Goal: Information Seeking & Learning: Learn about a topic

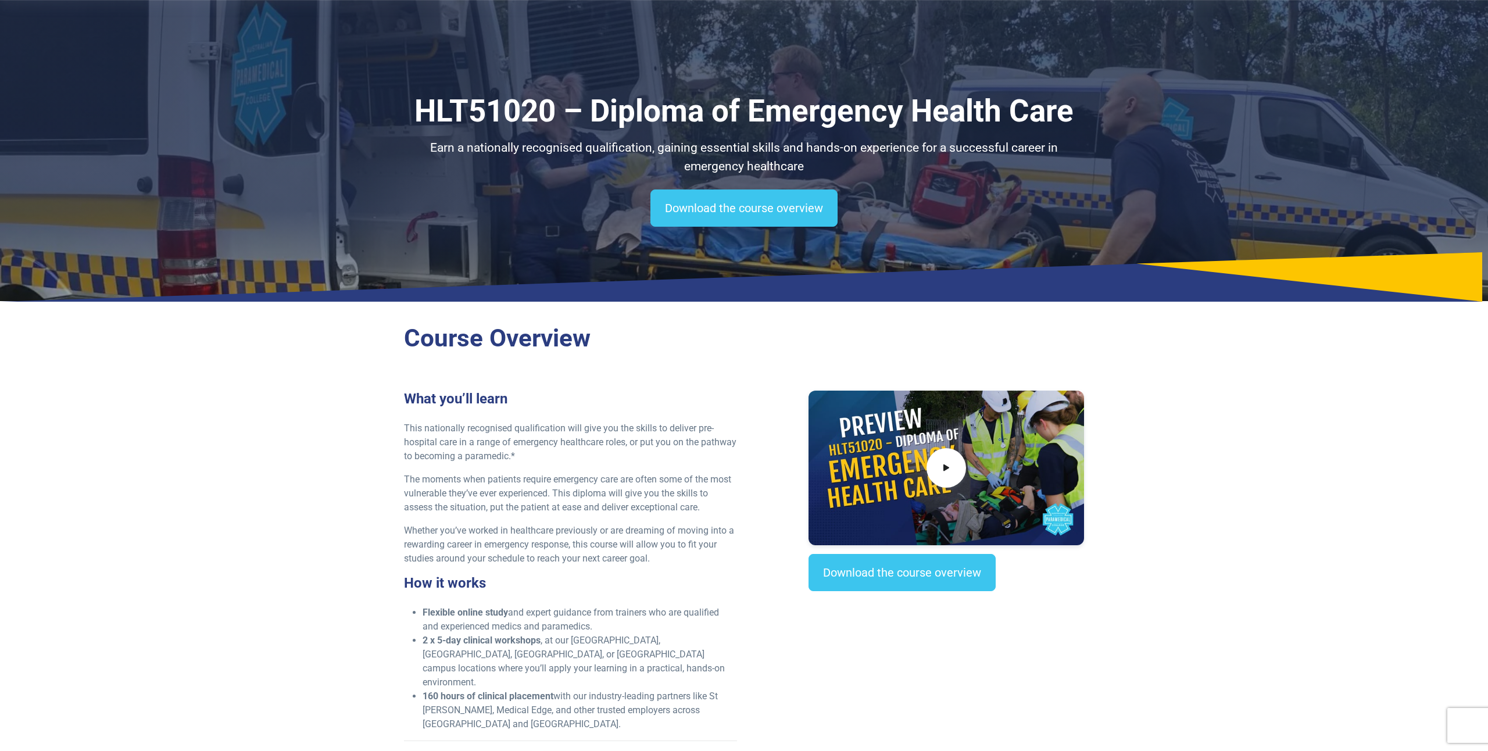
scroll to position [66, 0]
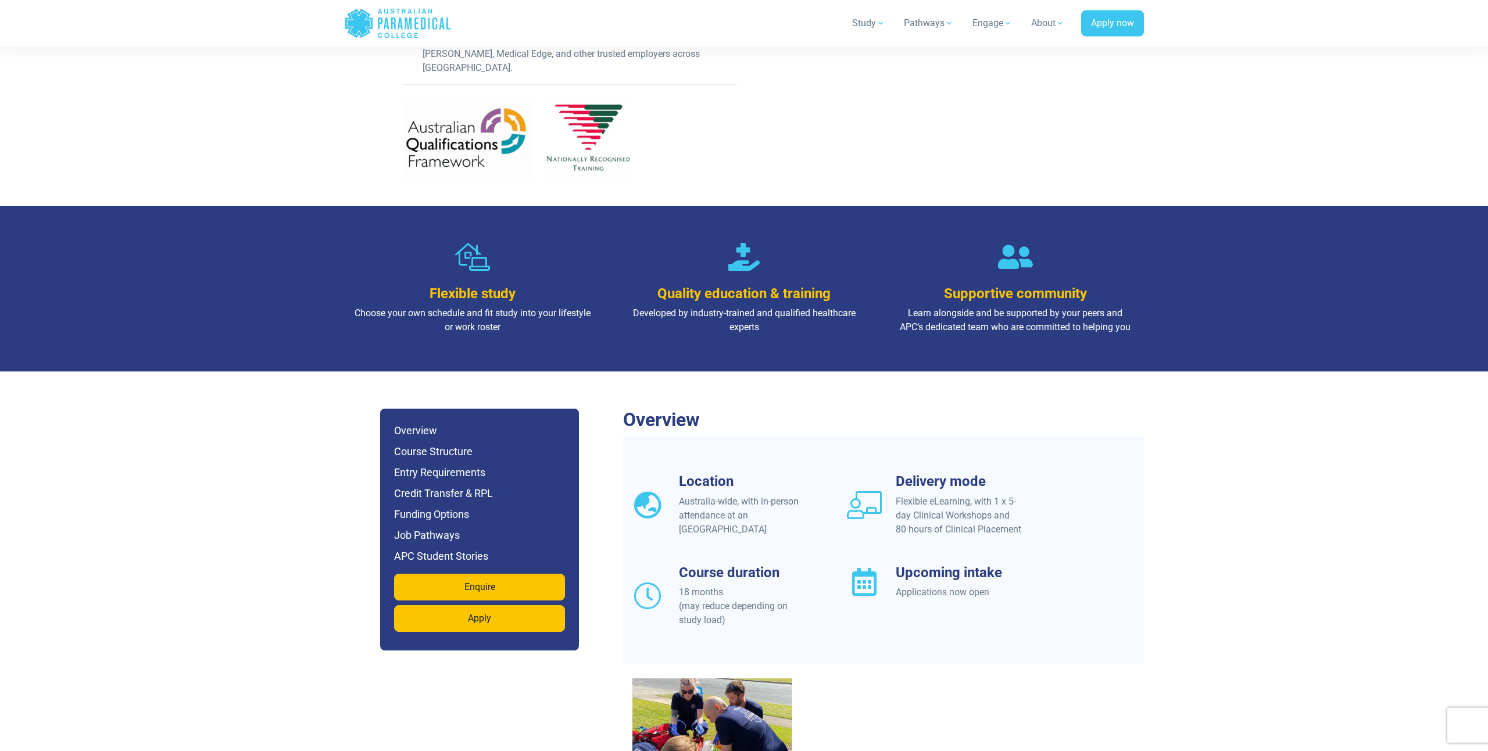
scroll to position [611, 0]
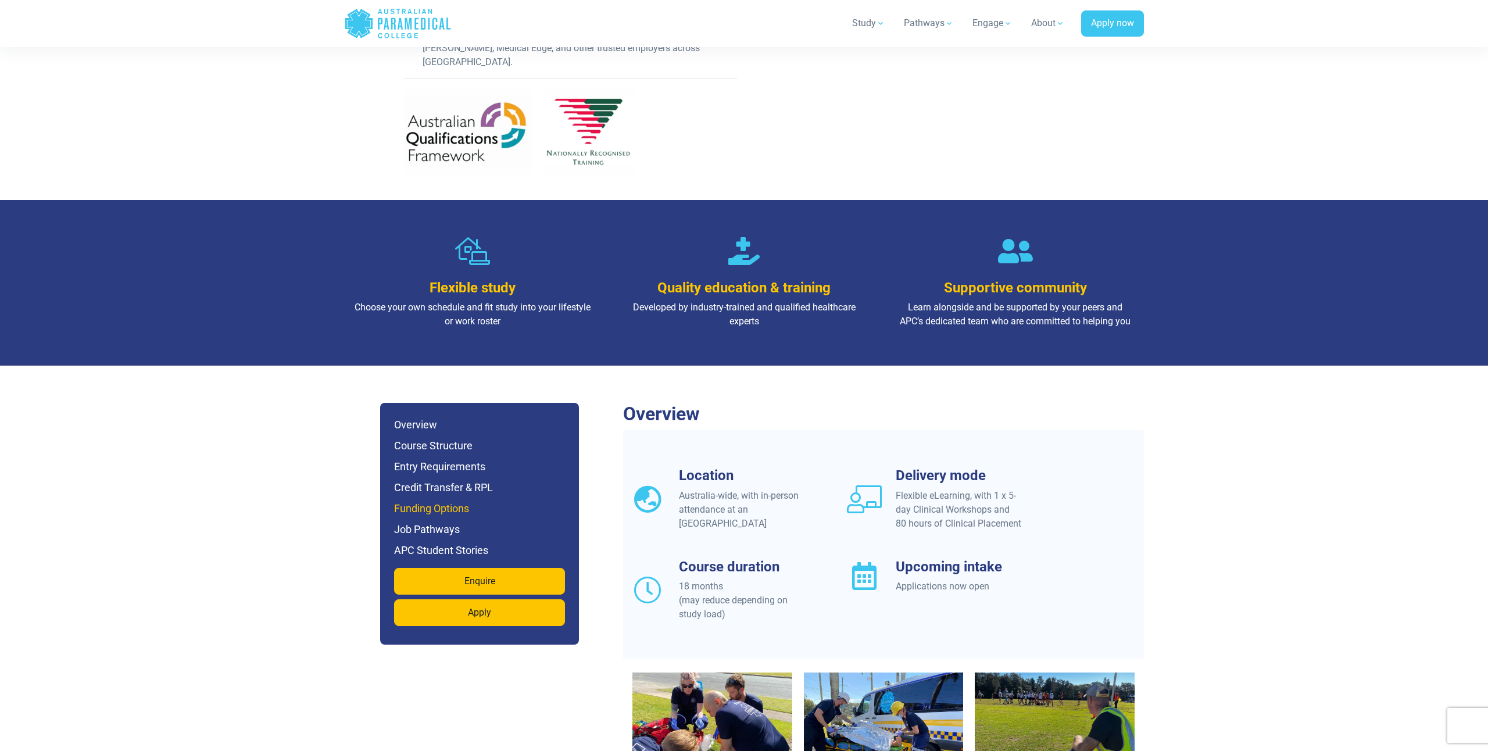
click at [437, 500] on h6 "Funding Options" at bounding box center [479, 508] width 171 height 16
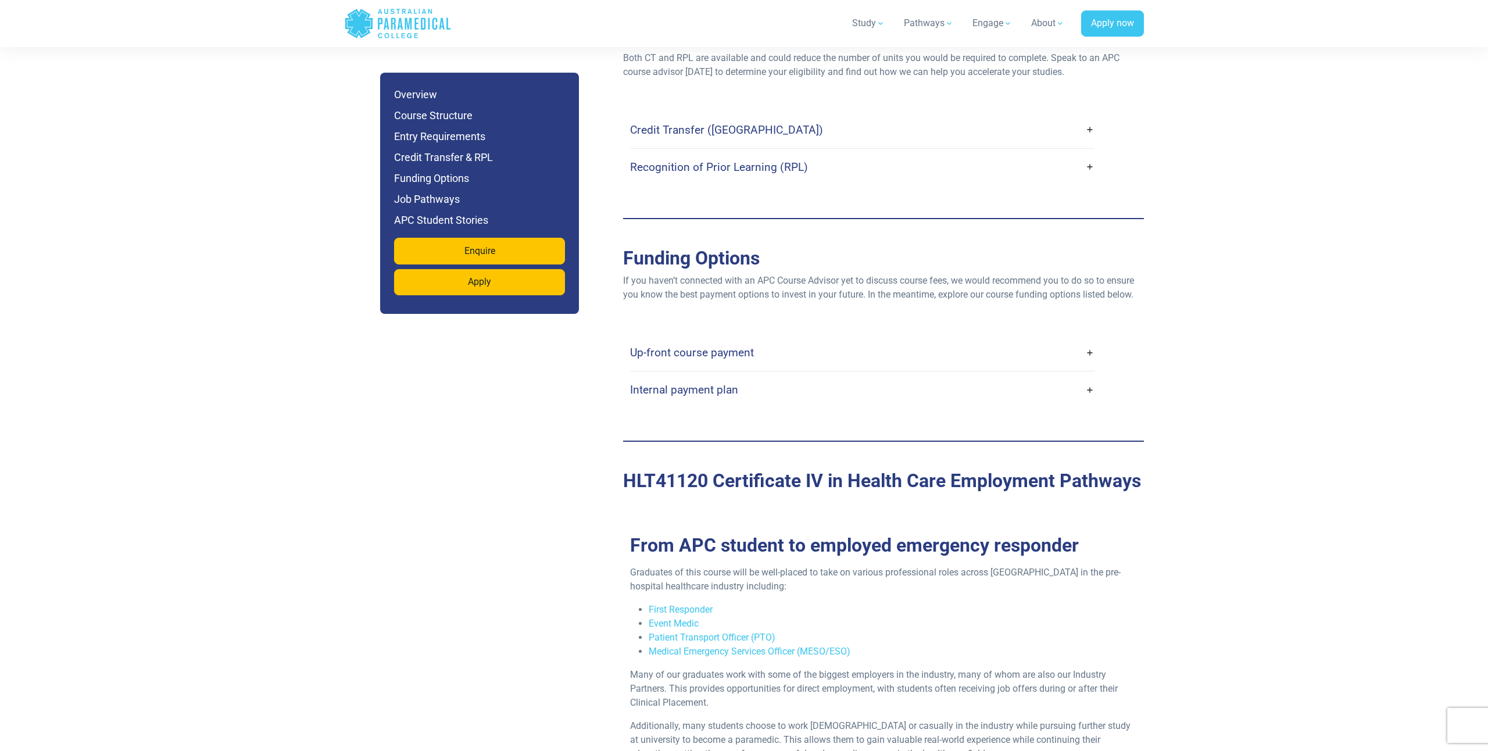
scroll to position [2800, 0]
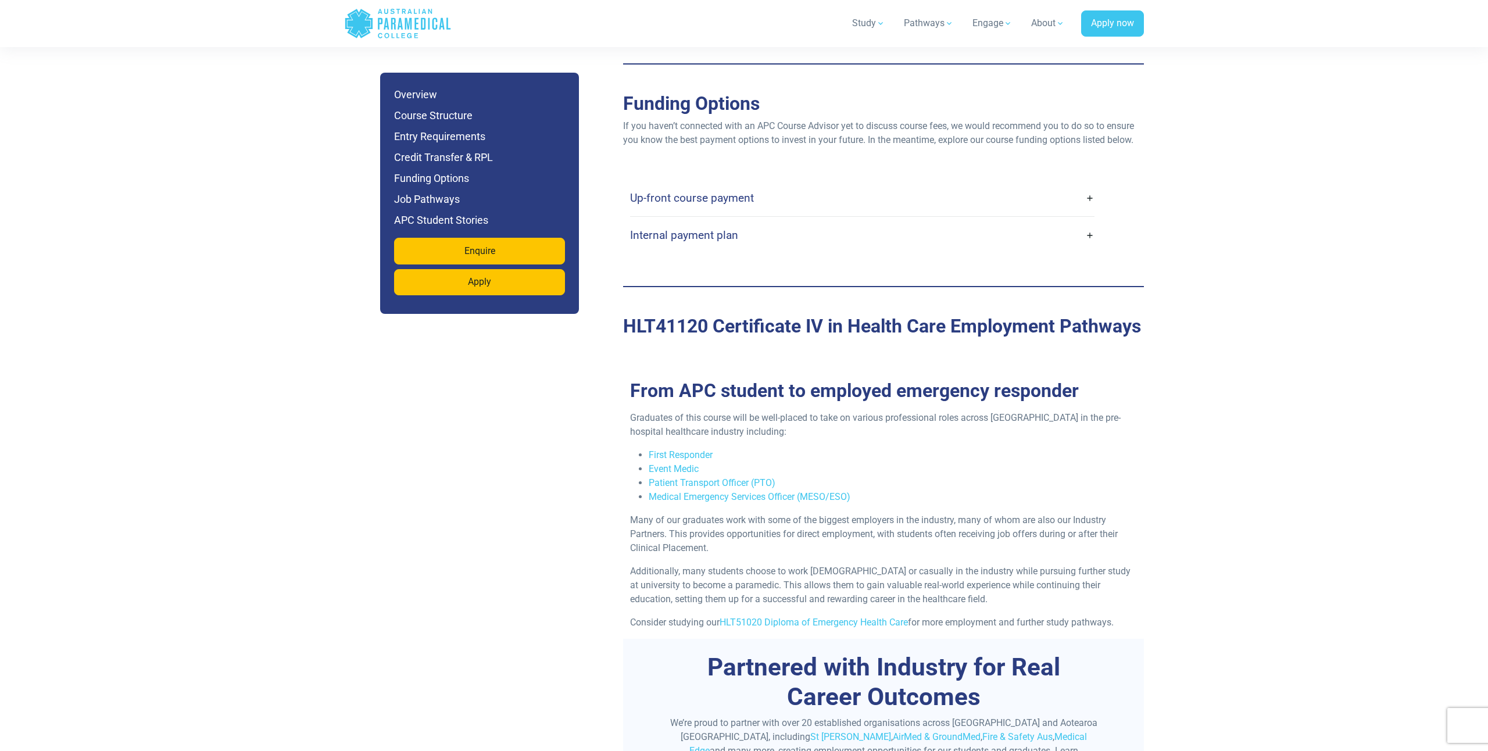
click at [674, 184] on link "Up-front course payment" at bounding box center [862, 197] width 464 height 27
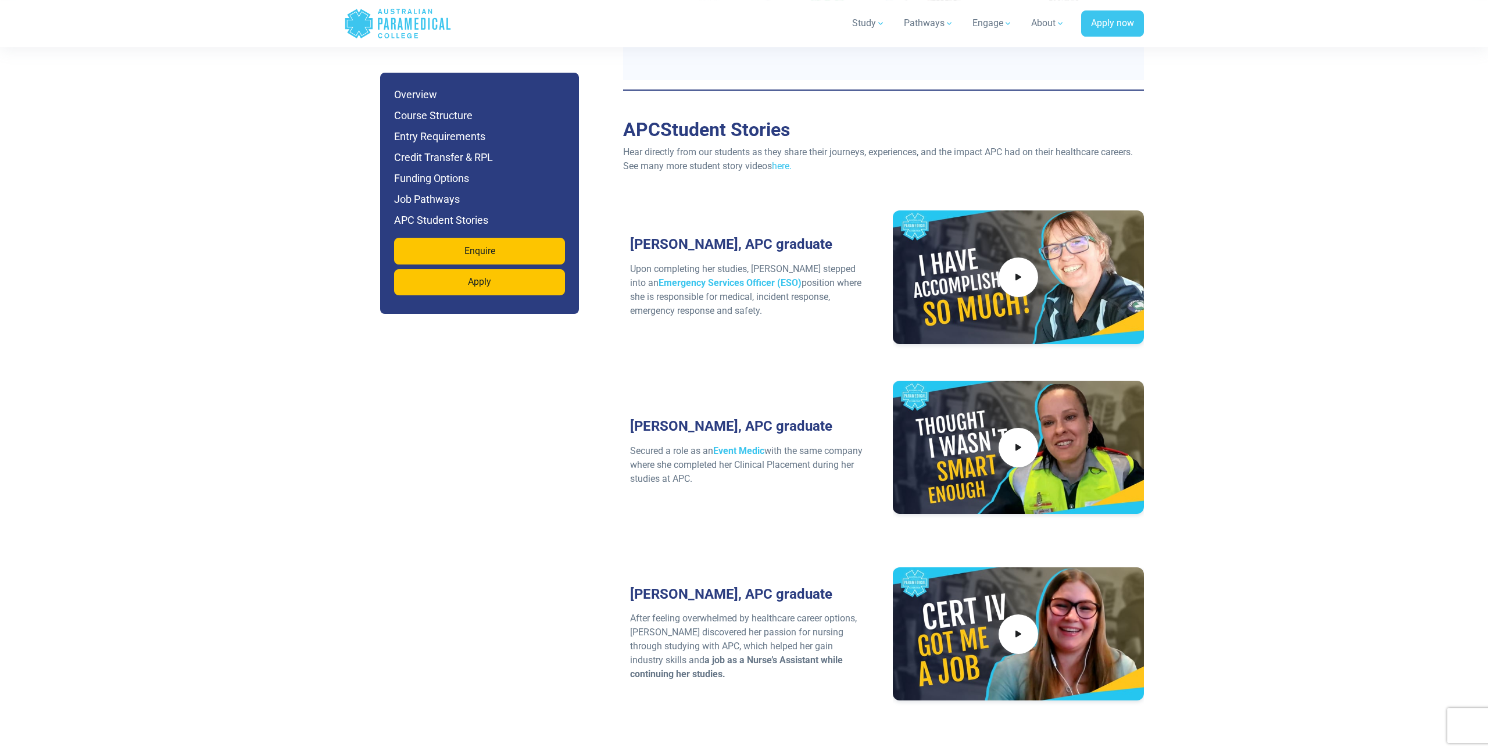
scroll to position [3812, 0]
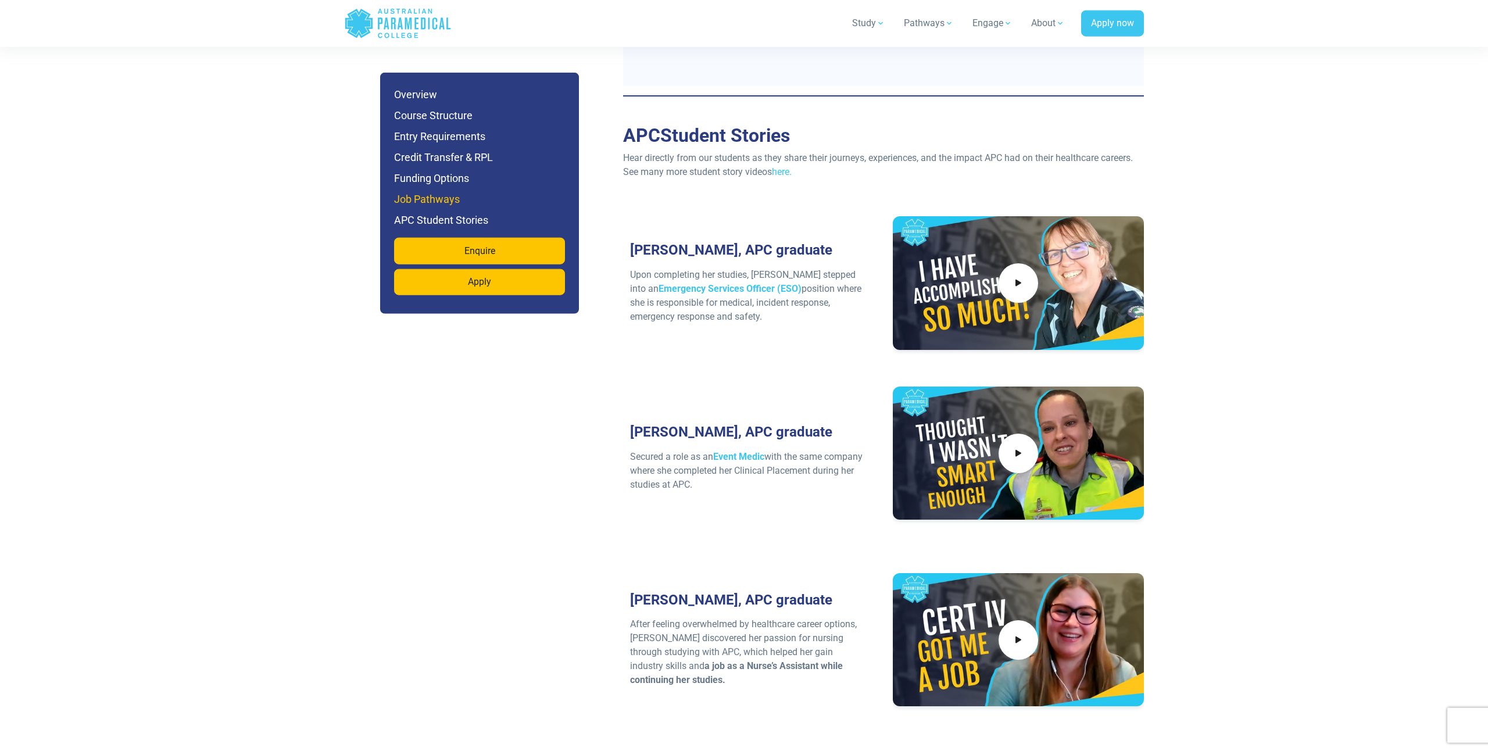
click at [464, 201] on h6 "Job Pathways" at bounding box center [479, 199] width 171 height 16
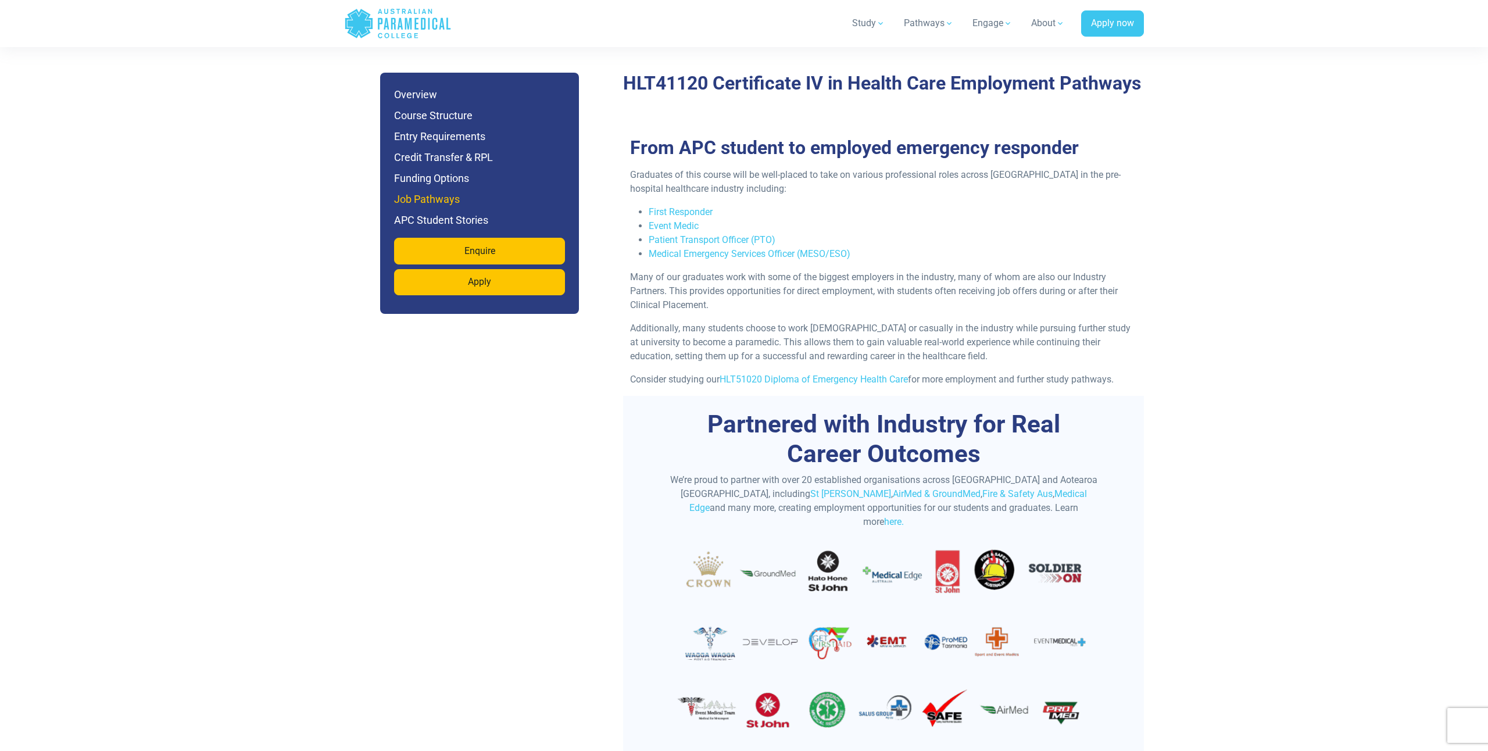
scroll to position [3080, 0]
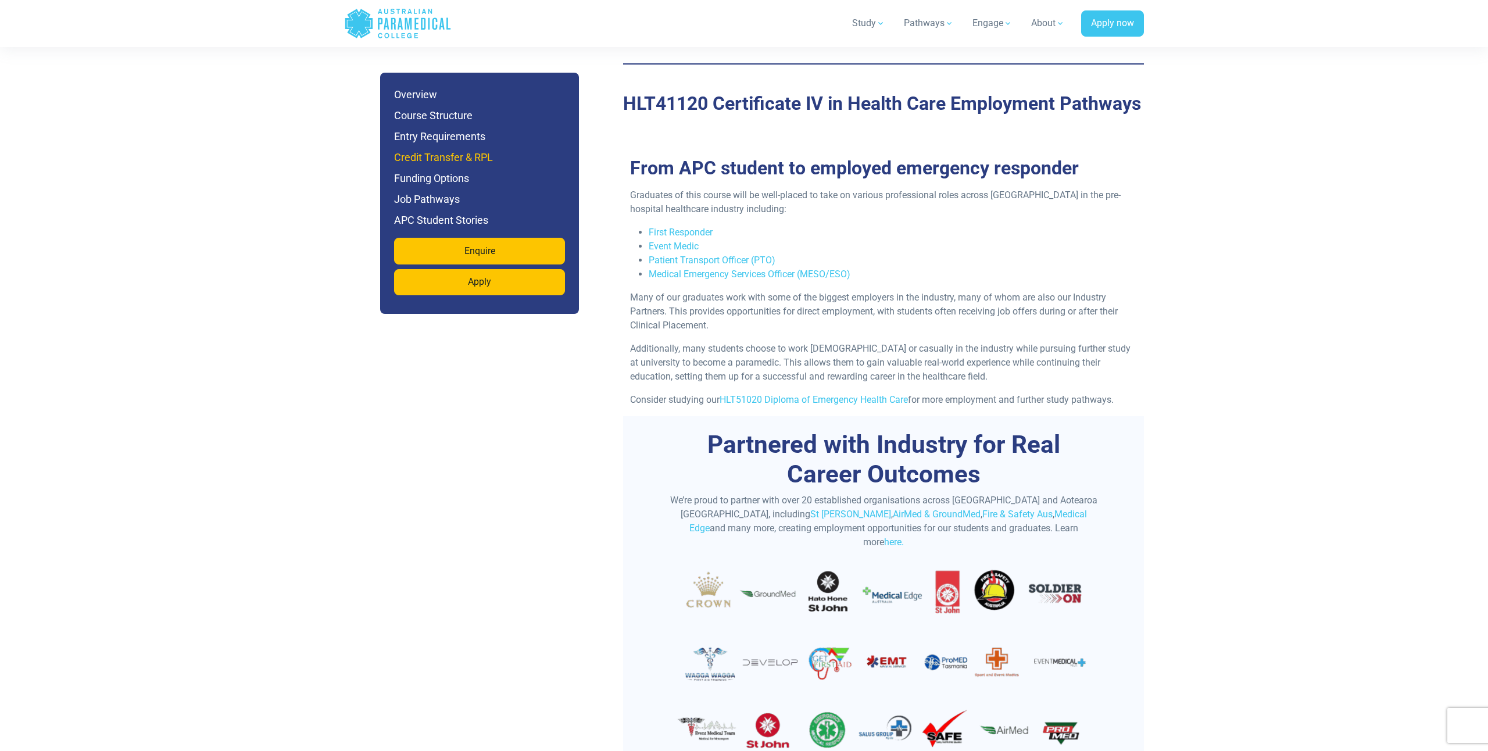
click at [429, 155] on h6 "Credit Transfer & RPL" at bounding box center [479, 157] width 171 height 16
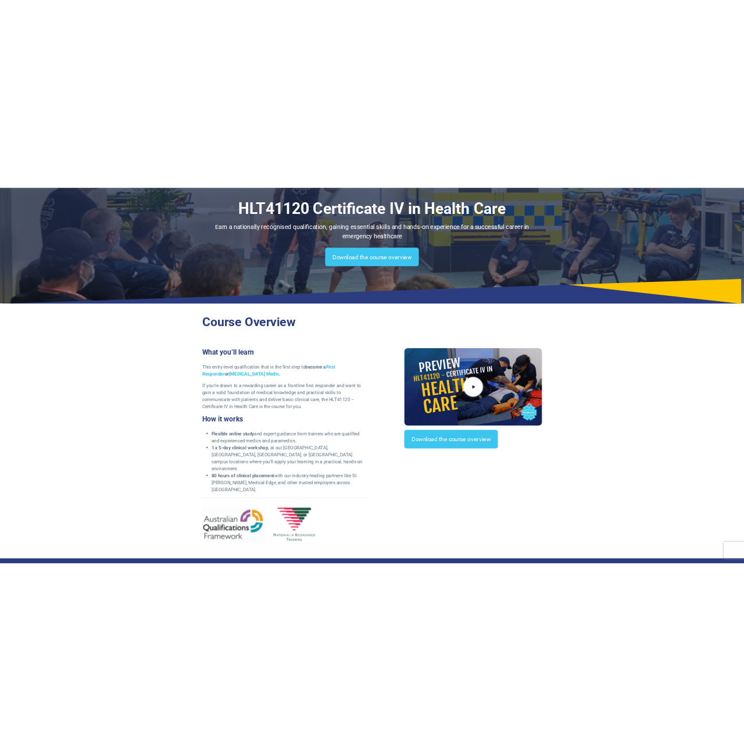
scroll to position [0, 0]
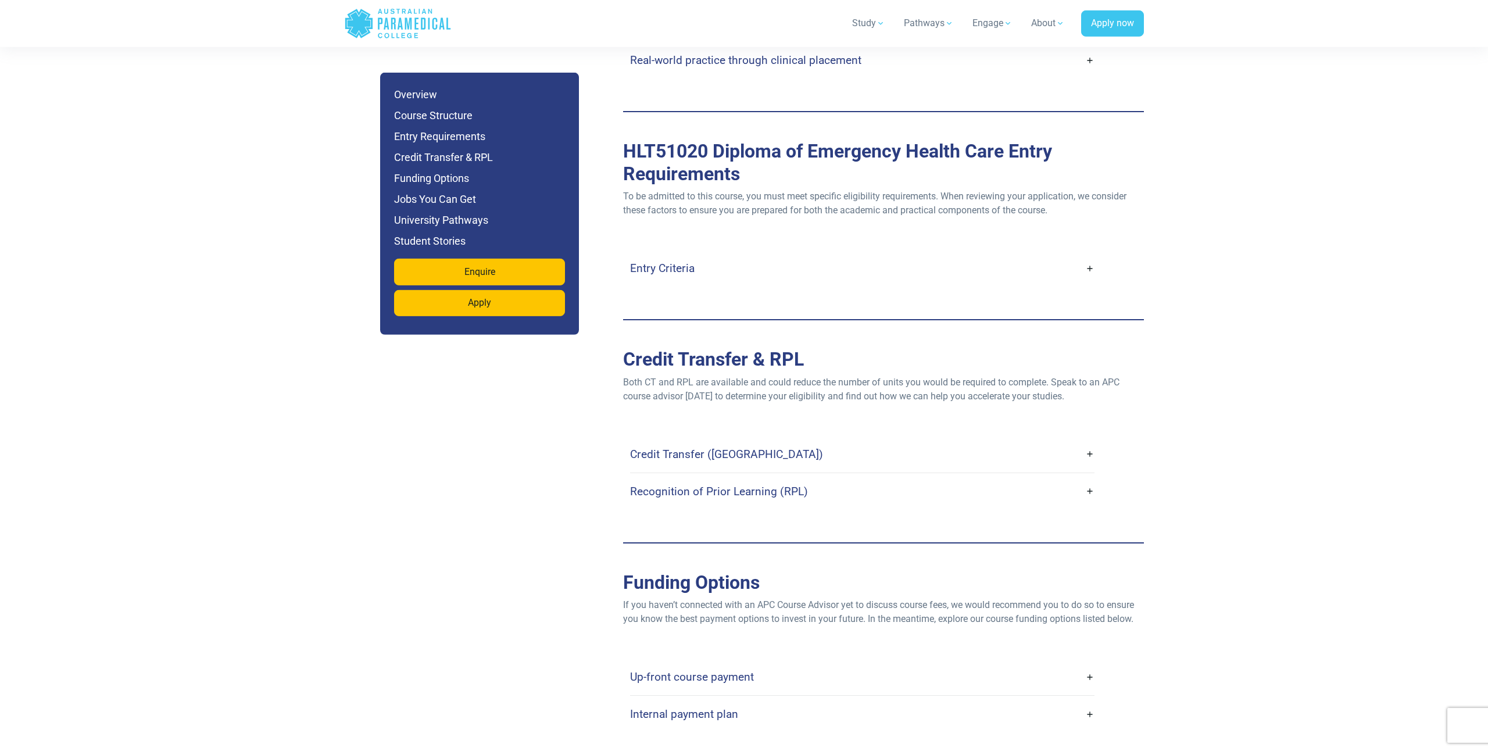
scroll to position [3117, 0]
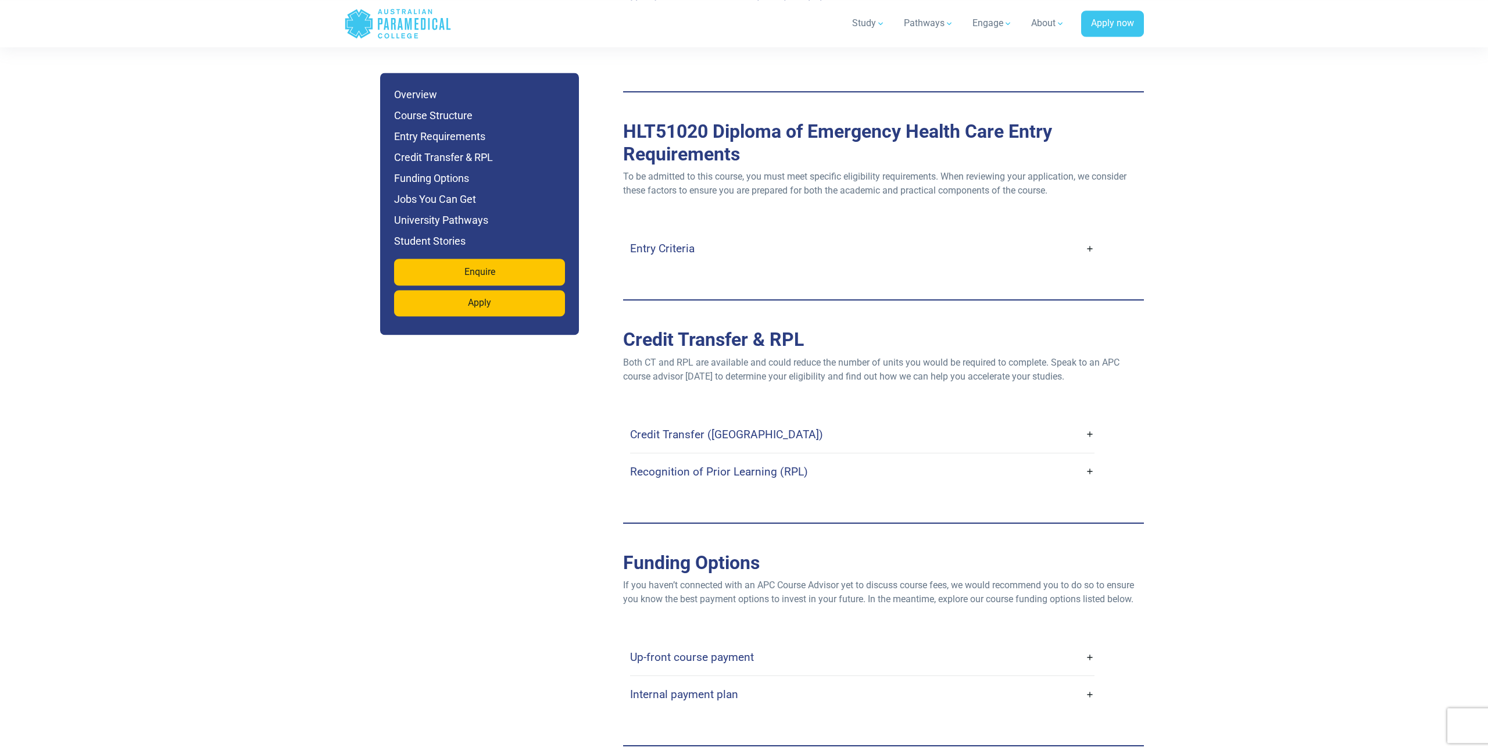
click at [710, 235] on link "Entry Criteria" at bounding box center [862, 248] width 464 height 27
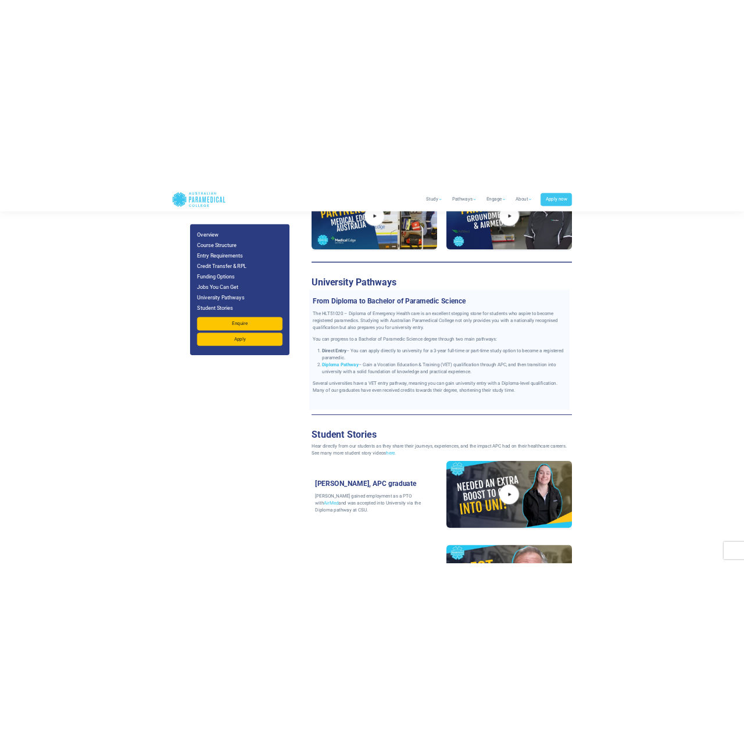
scroll to position [5080, 0]
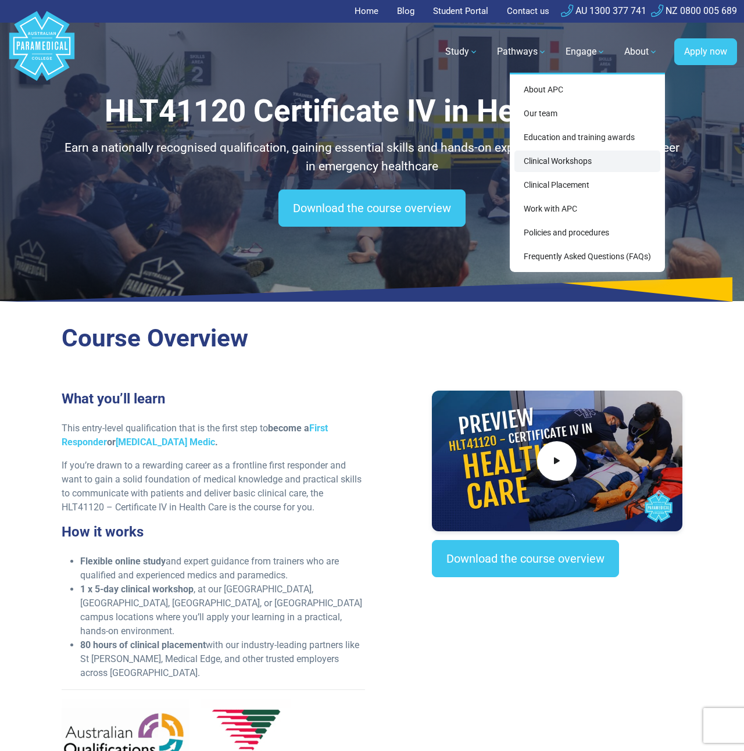
click at [619, 162] on link "Clinical Workshops" at bounding box center [587, 162] width 146 height 22
click at [609, 183] on link "Clinical Placement" at bounding box center [587, 185] width 146 height 22
click at [589, 95] on link "About APC" at bounding box center [587, 90] width 146 height 22
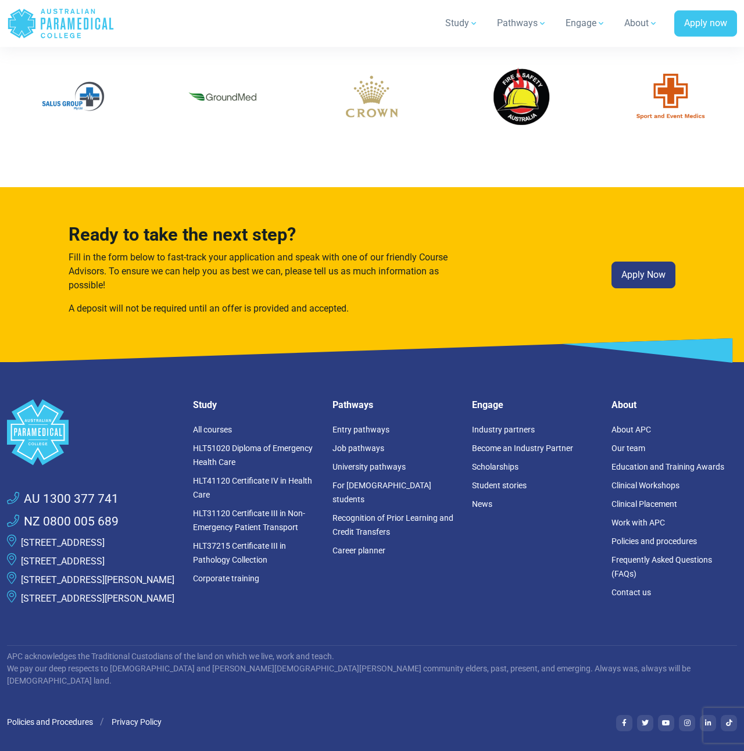
scroll to position [2936, 0]
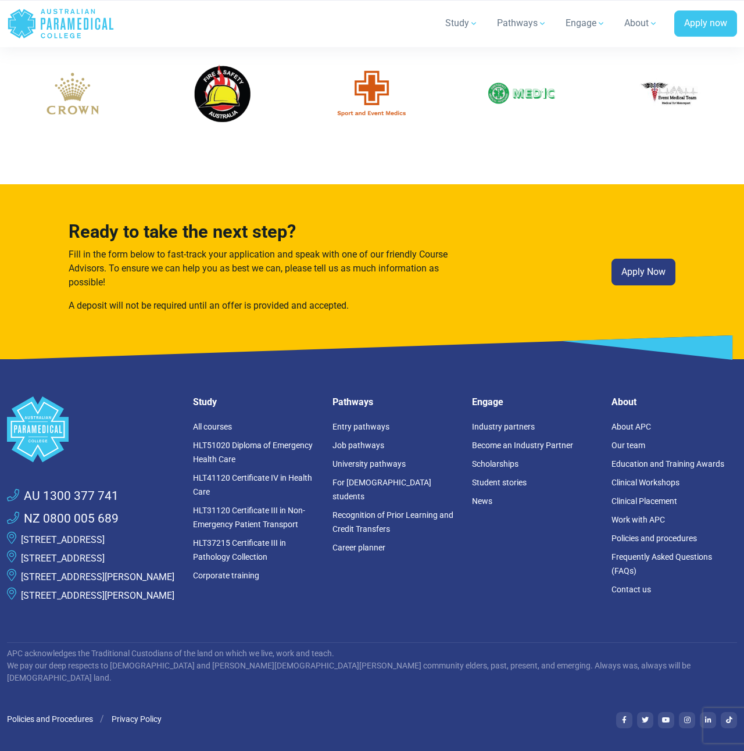
click at [123, 581] on link "[STREET_ADDRESS][PERSON_NAME]" at bounding box center [97, 576] width 153 height 11
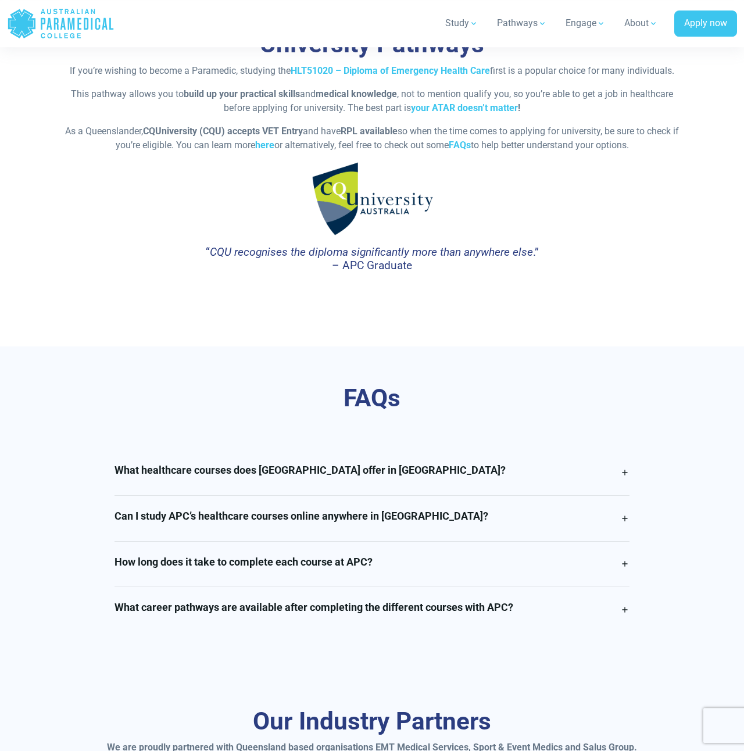
scroll to position [2613, 0]
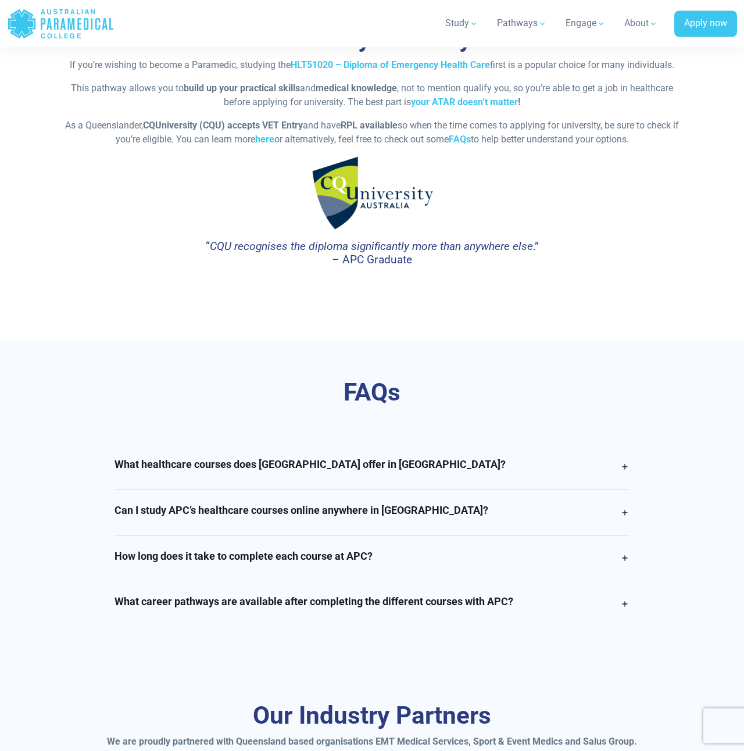
click at [248, 504] on h4 "Can I study APC’s healthcare courses online anywhere in Queensland?" at bounding box center [302, 510] width 374 height 13
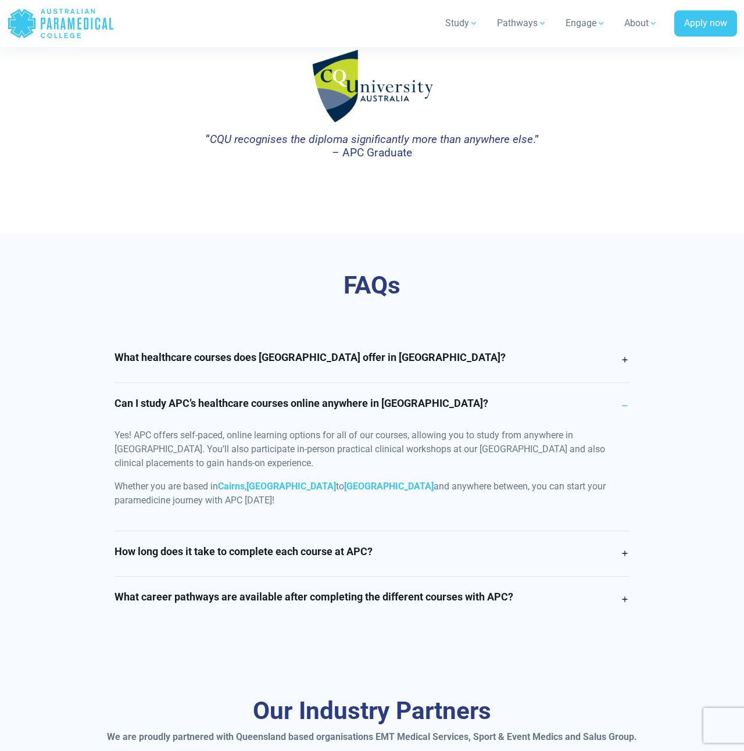
scroll to position [2725, 0]
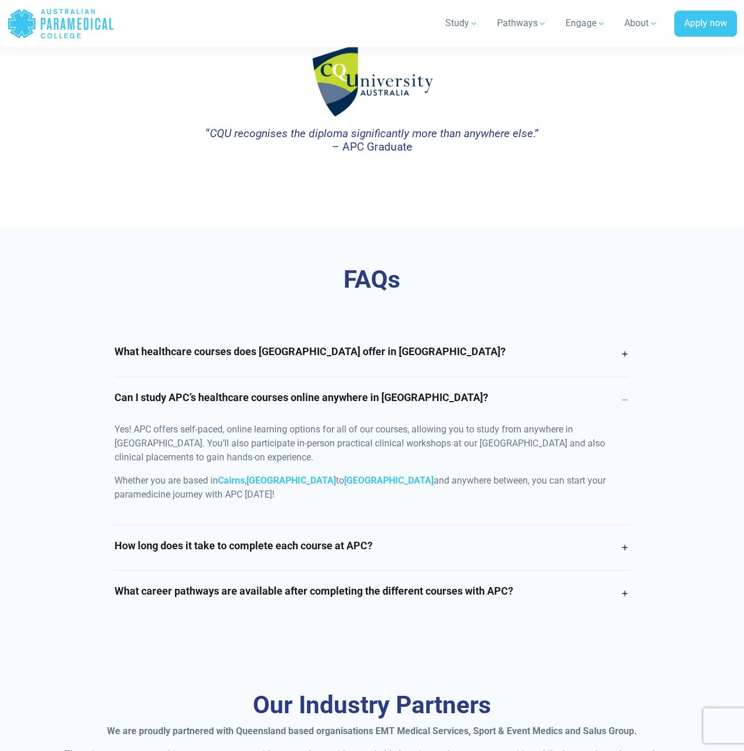
click at [35, 432] on div "FAQs What healthcare courses does Australian Paramedical College offer in Queen…" at bounding box center [372, 440] width 744 height 425
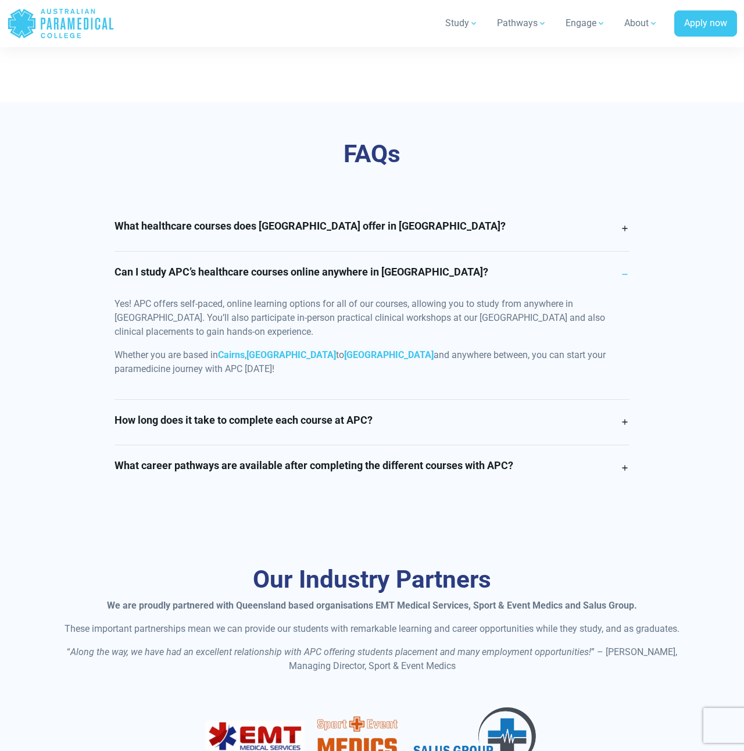
scroll to position [2854, 0]
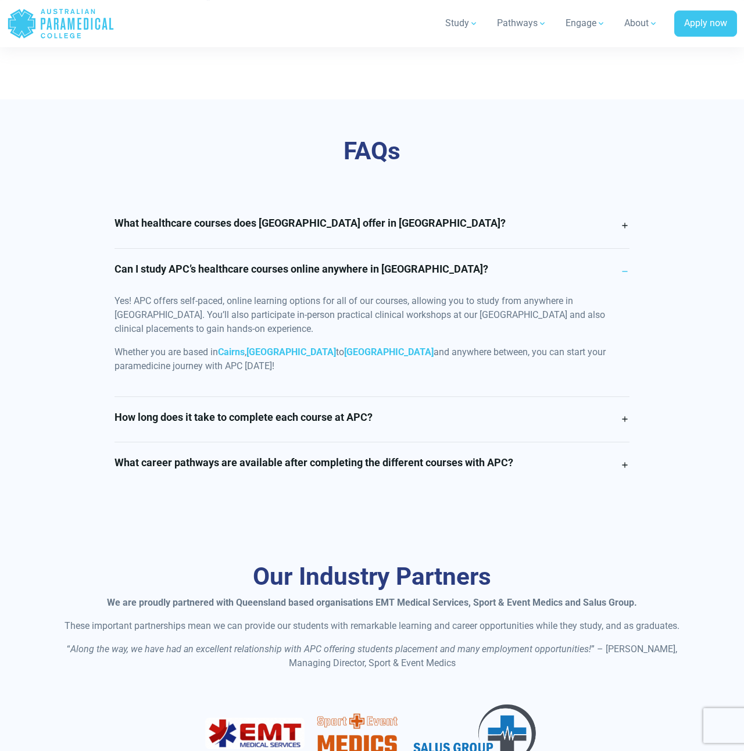
click at [185, 397] on link "How long does it take to complete each course at APC?" at bounding box center [372, 419] width 515 height 45
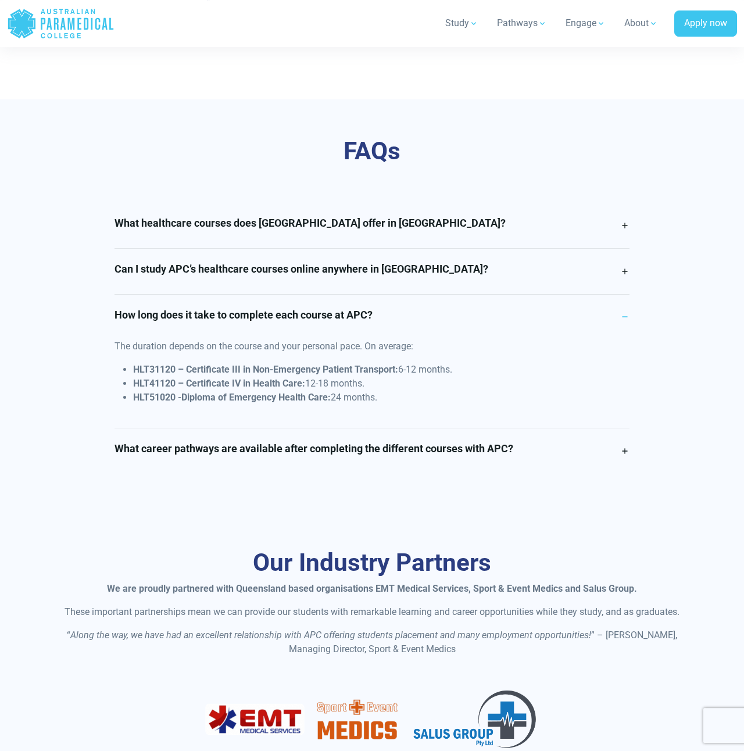
click at [162, 309] on h4 "How long does it take to complete each course at APC?" at bounding box center [244, 315] width 258 height 13
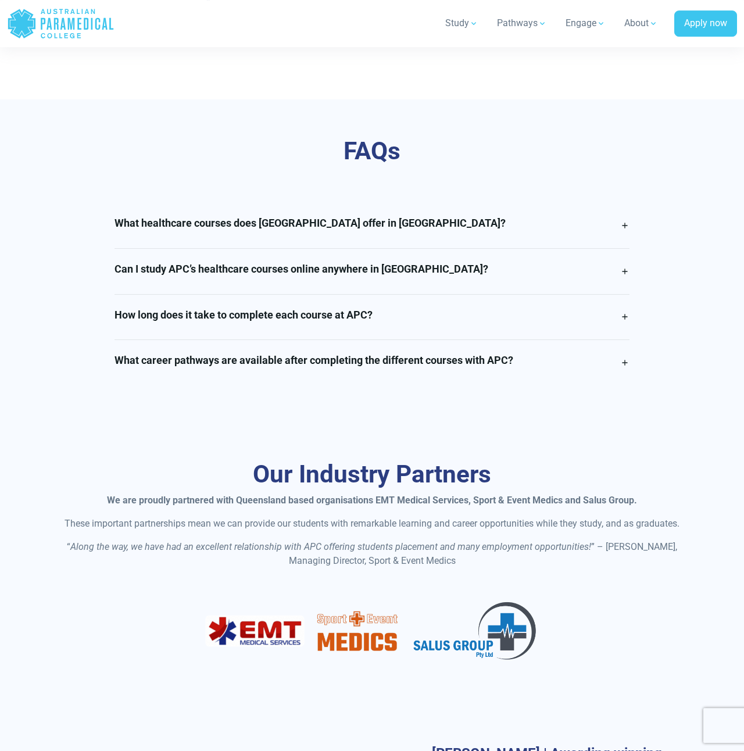
click at [187, 354] on h4 "What career pathways are available after completing the different courses with …" at bounding box center [314, 360] width 399 height 13
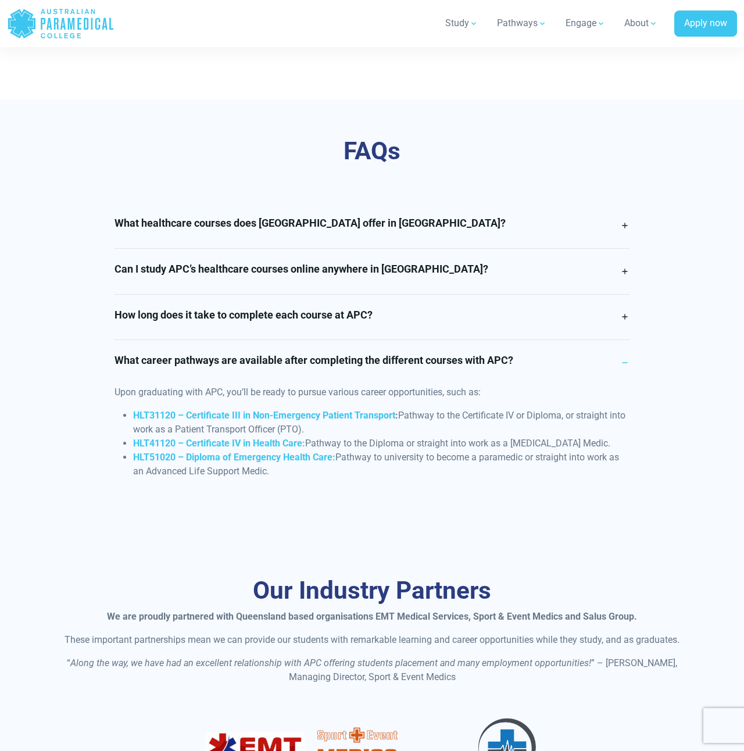
click at [286, 295] on link "How long does it take to complete each course at APC?" at bounding box center [372, 317] width 515 height 45
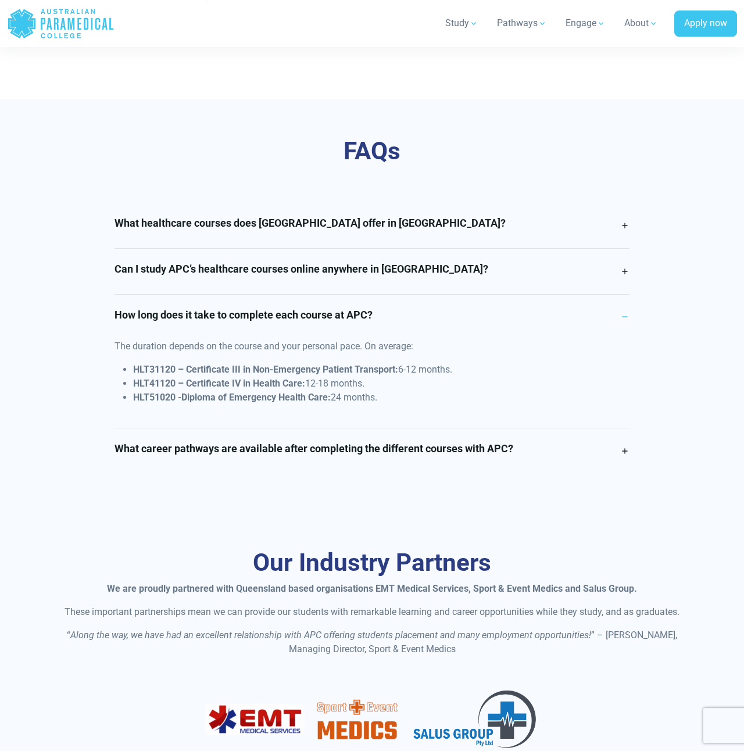
click at [291, 263] on h4 "Can I study APC’s healthcare courses online anywhere in Queensland?" at bounding box center [302, 269] width 374 height 13
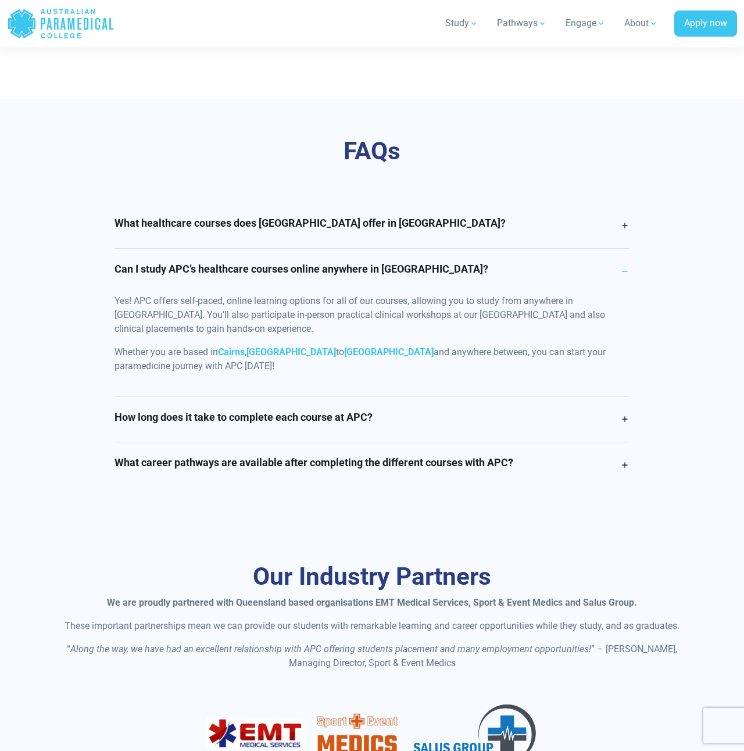
click at [297, 217] on h4 "What healthcare courses does Australian Paramedical College offer in Queensland?" at bounding box center [310, 223] width 391 height 13
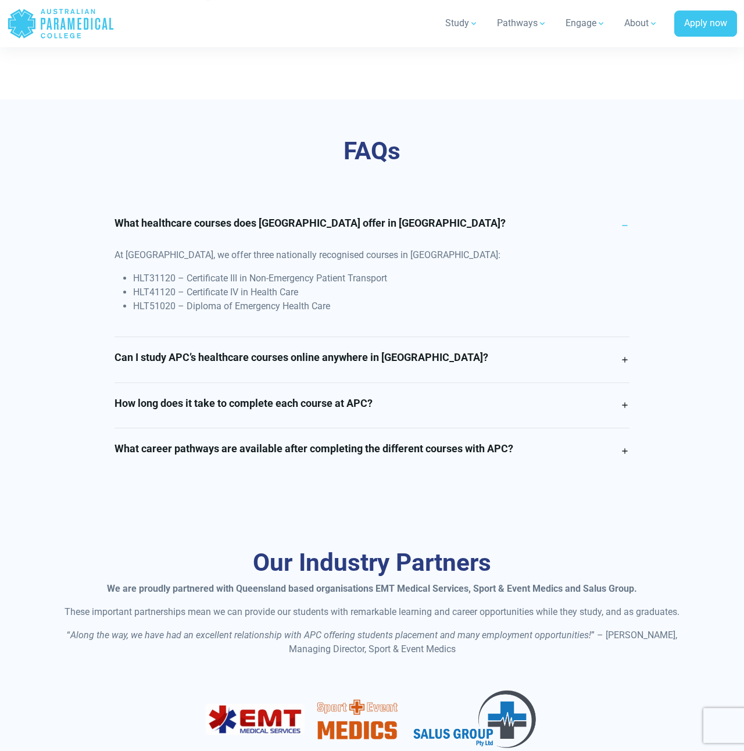
click at [281, 428] on link "What career pathways are available after completing the different courses with …" at bounding box center [372, 450] width 515 height 45
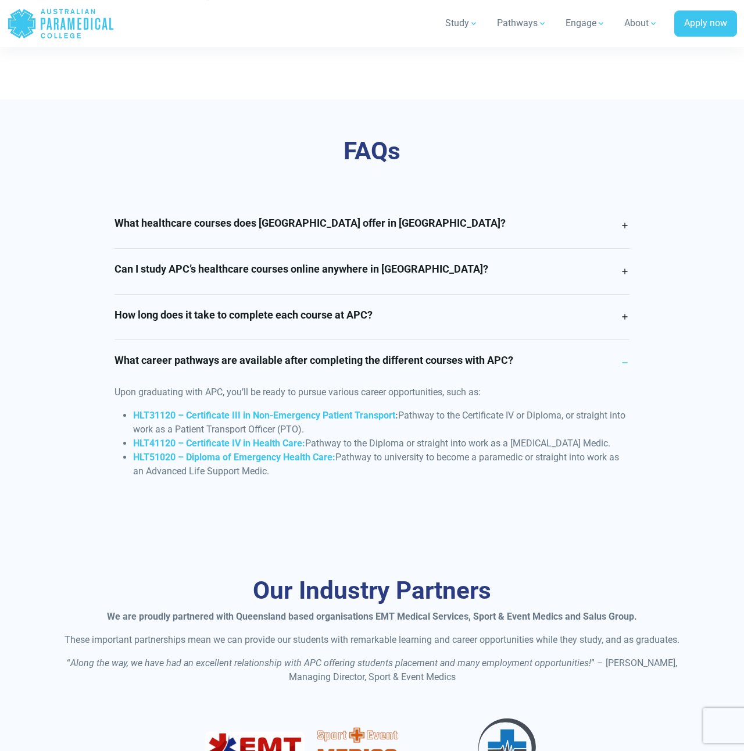
click at [292, 225] on link "What healthcare courses does Australian Paramedical College offer in Queensland?" at bounding box center [372, 225] width 515 height 45
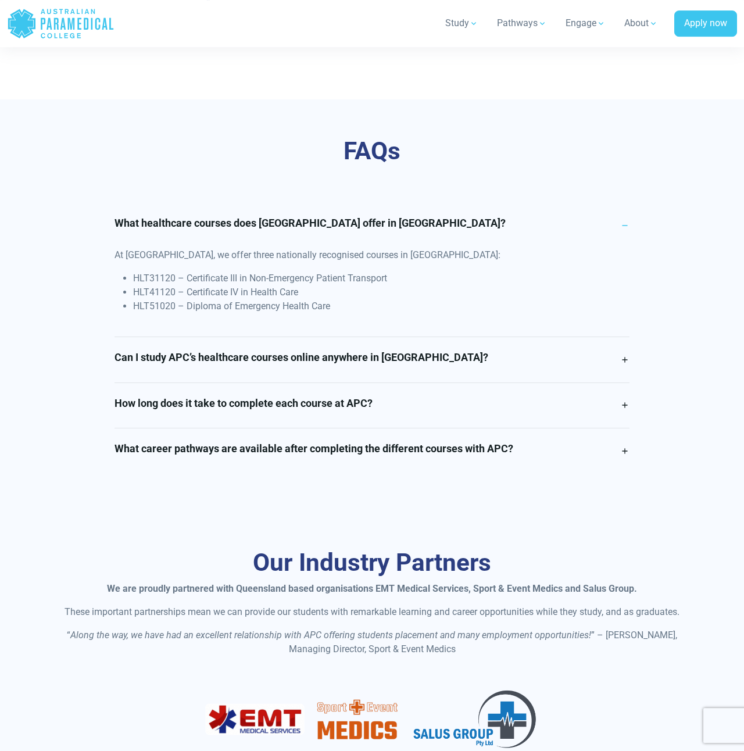
click at [283, 442] on h4 "What career pathways are available after completing the different courses with …" at bounding box center [314, 448] width 399 height 13
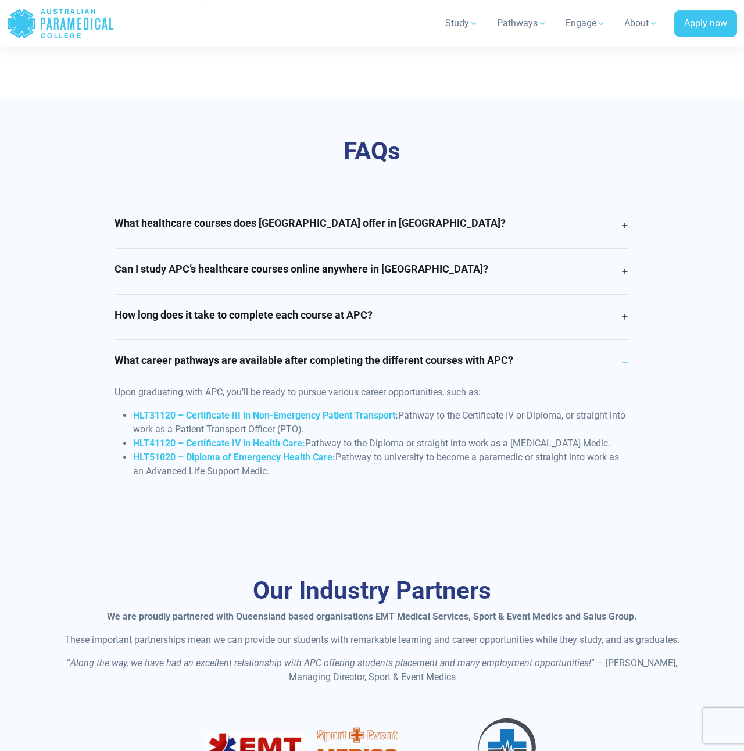
drag, startPoint x: 77, startPoint y: 482, endPoint x: 58, endPoint y: 415, distance: 69.9
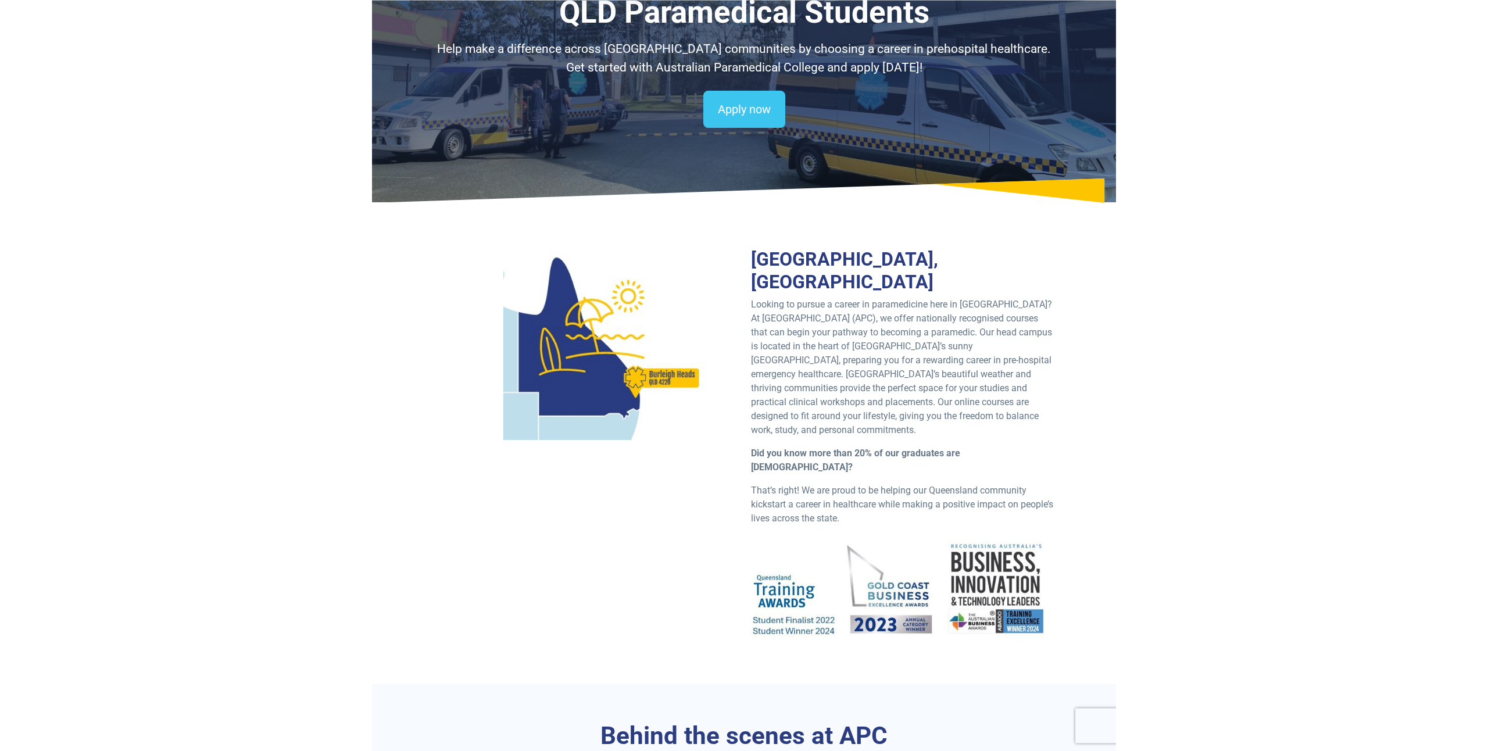
scroll to position [0, 0]
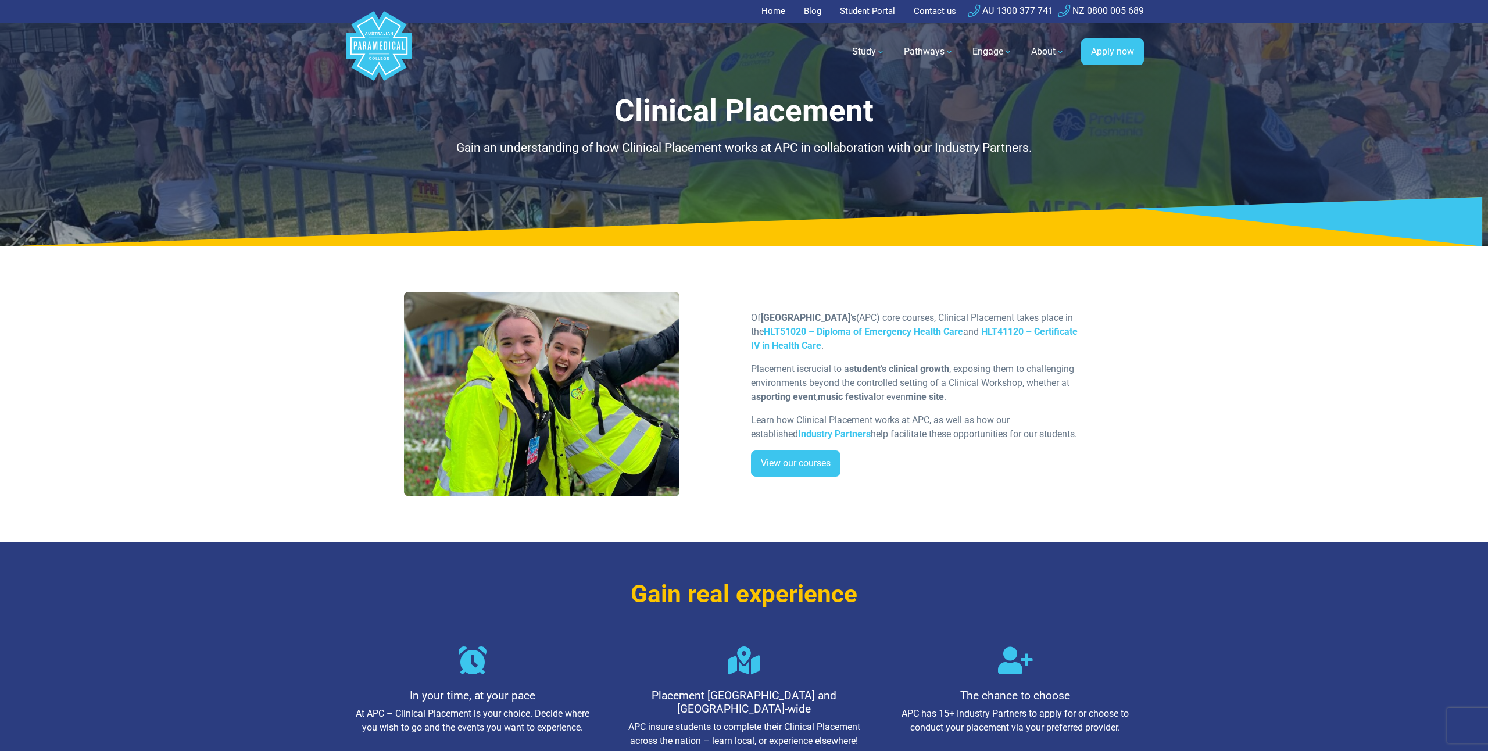
click at [1023, 348] on p "Of [GEOGRAPHIC_DATA]’s (APC) core courses, Clinical Placement takes place in th…" at bounding box center [917, 332] width 333 height 42
